Goal: Information Seeking & Learning: Learn about a topic

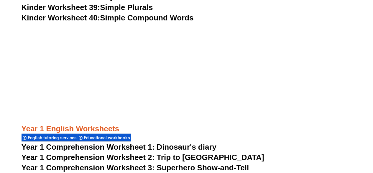
scroll to position [747, 0]
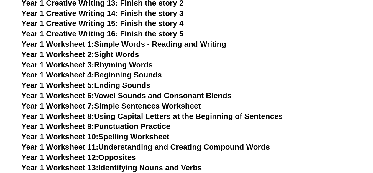
scroll to position [1113, 0]
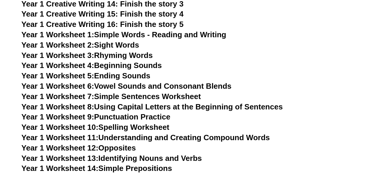
click at [70, 117] on span "Year 1 Worksheet 9:" at bounding box center [58, 116] width 73 height 9
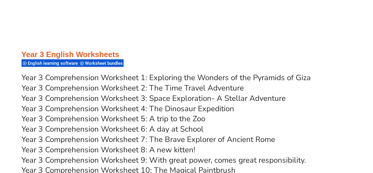
scroll to position [774, 0]
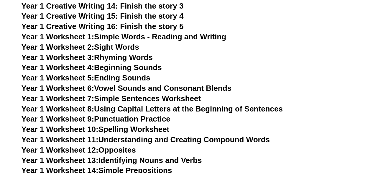
scroll to position [1113, 0]
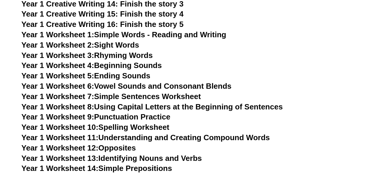
click at [73, 118] on span "Year 1 Worksheet 9:" at bounding box center [58, 116] width 73 height 9
click at [158, 157] on link "Year 1 Worksheet 13: Identifying Nouns and Verbs" at bounding box center [112, 157] width 181 height 9
click at [125, 129] on link "Year 1 Worksheet 10: Spelling Worksheet" at bounding box center [96, 126] width 148 height 9
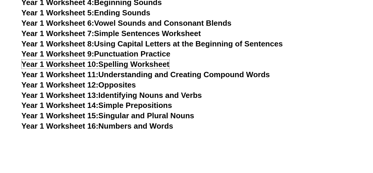
scroll to position [1183, 0]
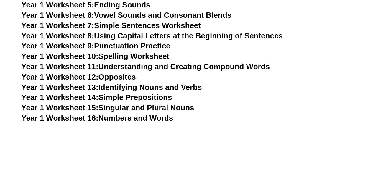
click at [133, 96] on link "Year 1 Worksheet 14: Simple Prepositions" at bounding box center [97, 97] width 151 height 9
click at [137, 117] on link "Year 1 Worksheet 16: Numbers and Words" at bounding box center [98, 117] width 152 height 9
click at [127, 77] on link "Year 1 Worksheet 12: Opposites" at bounding box center [79, 76] width 114 height 9
click at [125, 14] on link "Year 1 Worksheet 6: Vowel Sounds and Consonant Blends" at bounding box center [127, 15] width 210 height 9
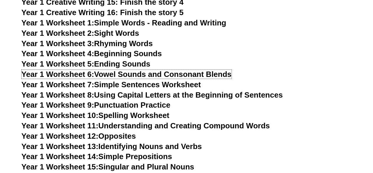
scroll to position [1113, 0]
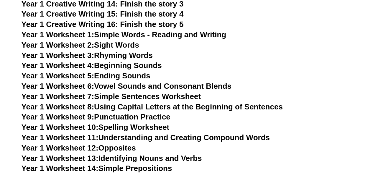
click at [132, 66] on link "Year 1 Worksheet 4: Beginning Sounds" at bounding box center [92, 65] width 140 height 9
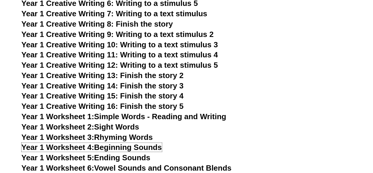
scroll to position [1030, 0]
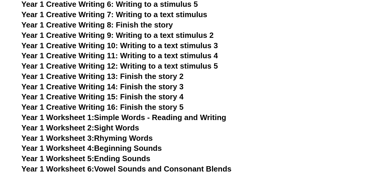
click at [147, 56] on span "Year 1 Creative Writing 11: Writing to a text stimulus 4" at bounding box center [120, 55] width 196 height 9
click at [138, 23] on span "Year 1 Creative Writing 8: Finish the story" at bounding box center [98, 24] width 152 height 9
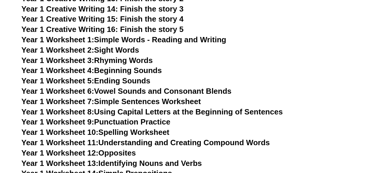
scroll to position [1113, 0]
